Goal: Communication & Community: Connect with others

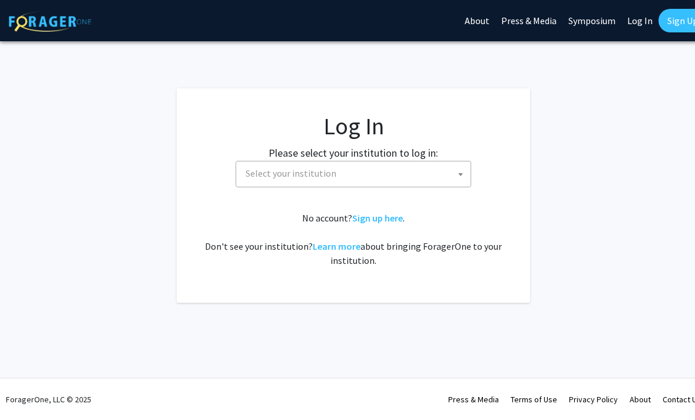
select select
click at [417, 177] on span "Select your institution" at bounding box center [356, 173] width 230 height 24
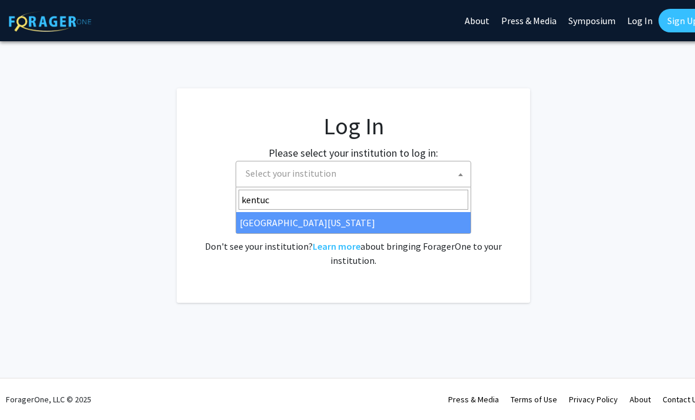
type input "kentuck"
select select "13"
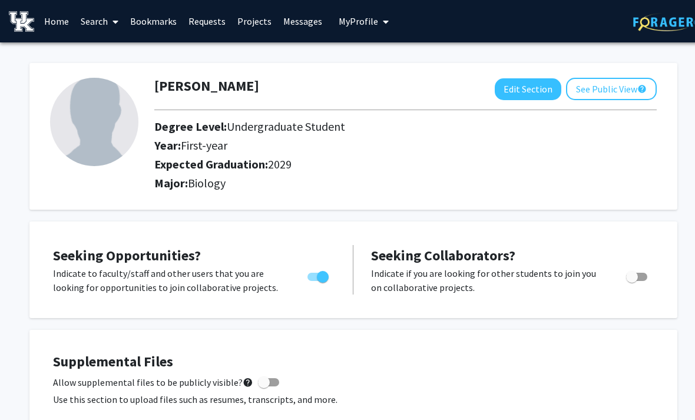
click at [295, 25] on link "Messages" at bounding box center [302, 21] width 51 height 41
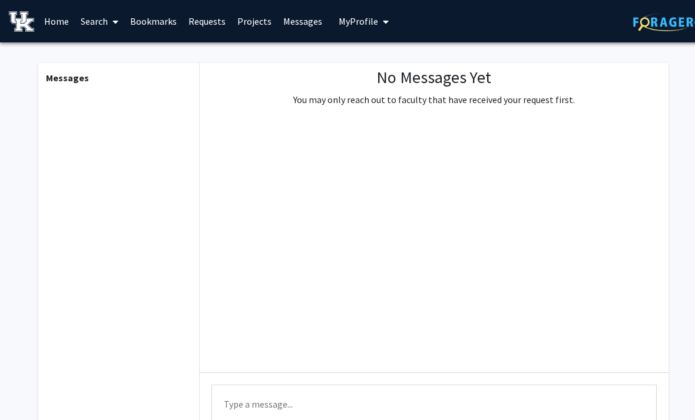
click at [19, 22] on img at bounding box center [21, 21] width 25 height 21
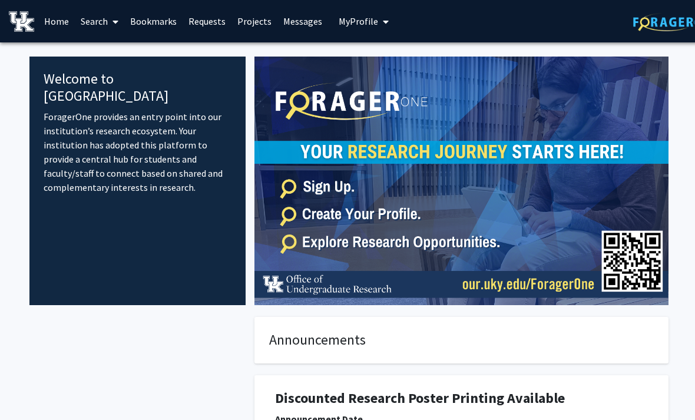
click at [55, 25] on link "Home" at bounding box center [56, 21] width 37 height 41
